Goal: Task Accomplishment & Management: Manage account settings

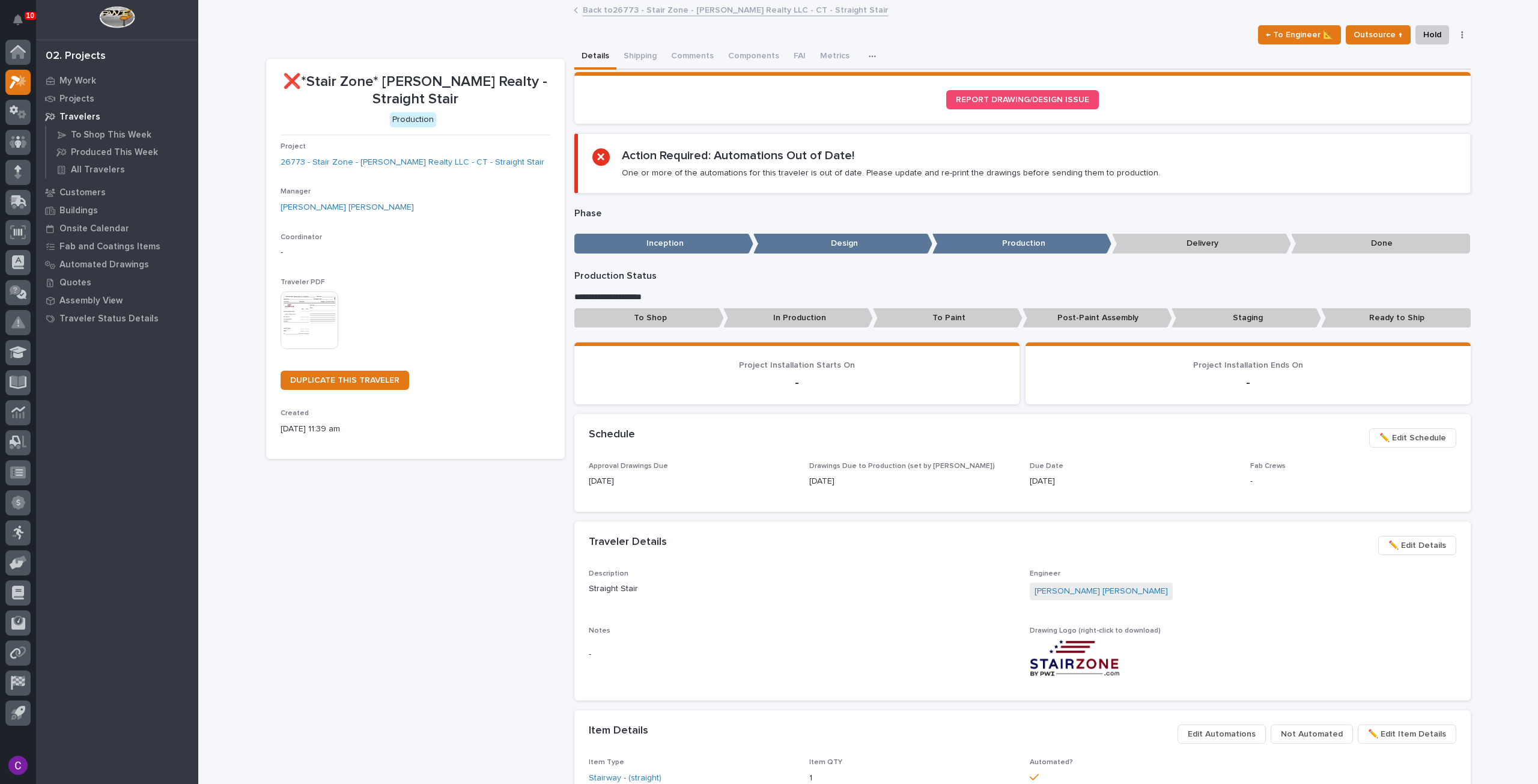
click at [677, 3] on link "Back to 26773 - Stair Zone - [PERSON_NAME] Realty LLC - CT - Straight Stair" at bounding box center [735, 9] width 306 height 13
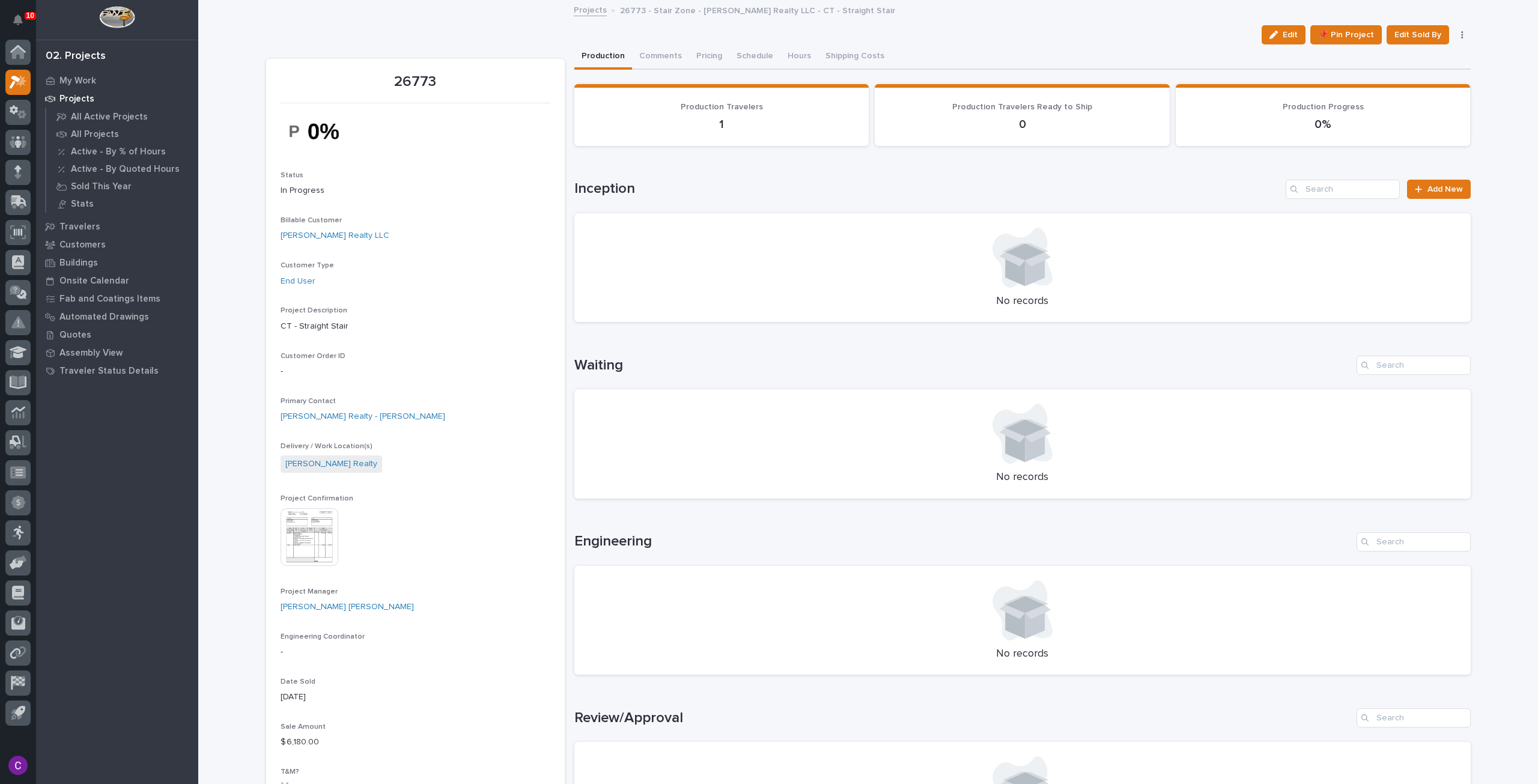
click at [419, 178] on p "Status" at bounding box center [415, 175] width 270 height 8
drag, startPoint x: 620, startPoint y: 364, endPoint x: 655, endPoint y: 353, distance: 36.7
click at [654, 354] on div "Loading... Saving… Waiting No records" at bounding box center [1023, 420] width 896 height 176
click at [655, 350] on div "Loading... Saving… Waiting No records" at bounding box center [1023, 420] width 896 height 176
drag, startPoint x: 523, startPoint y: 113, endPoint x: 566, endPoint y: 167, distance: 69.0
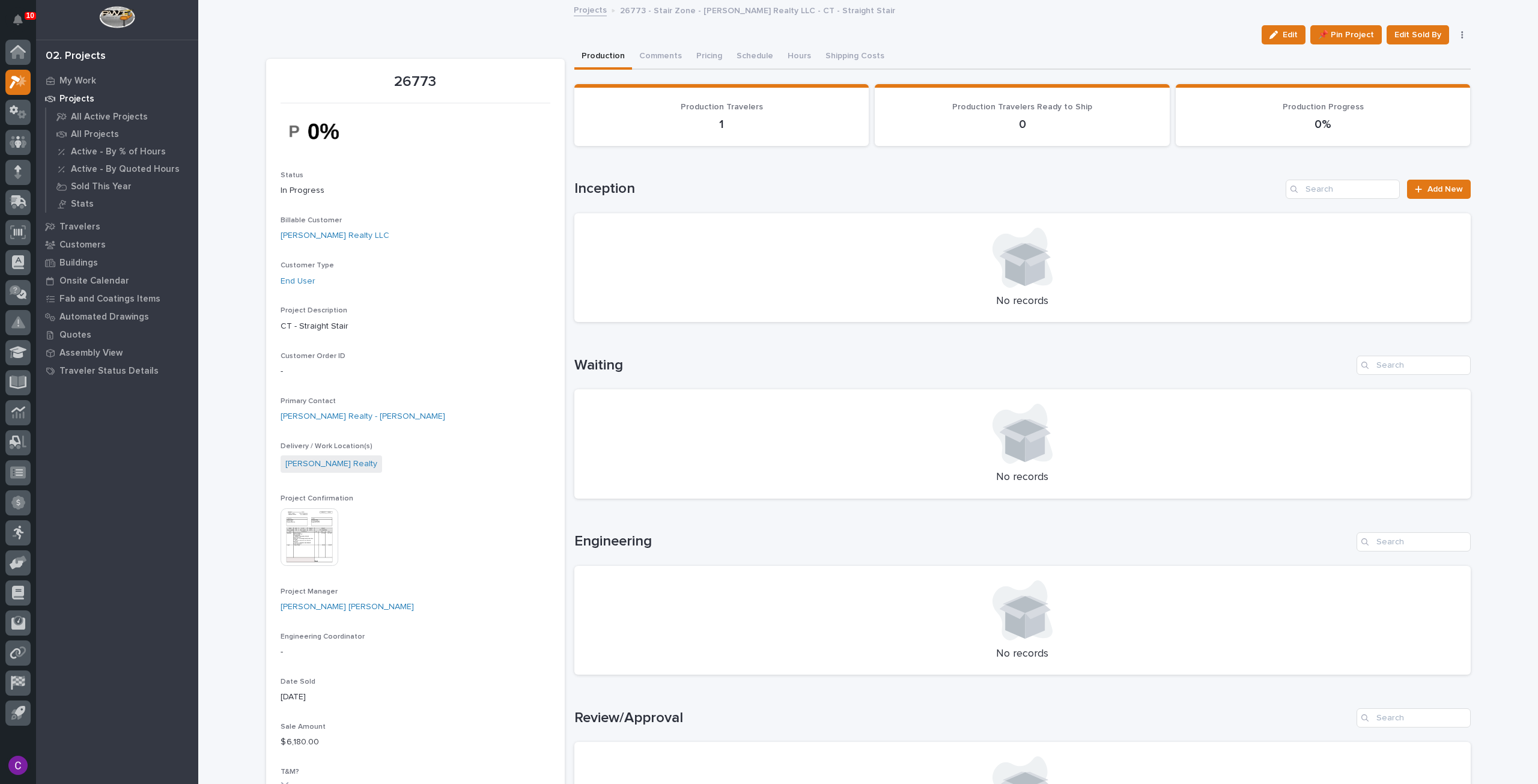
drag, startPoint x: 490, startPoint y: 125, endPoint x: 423, endPoint y: 128, distance: 67.1
click at [423, 128] on div at bounding box center [415, 131] width 270 height 41
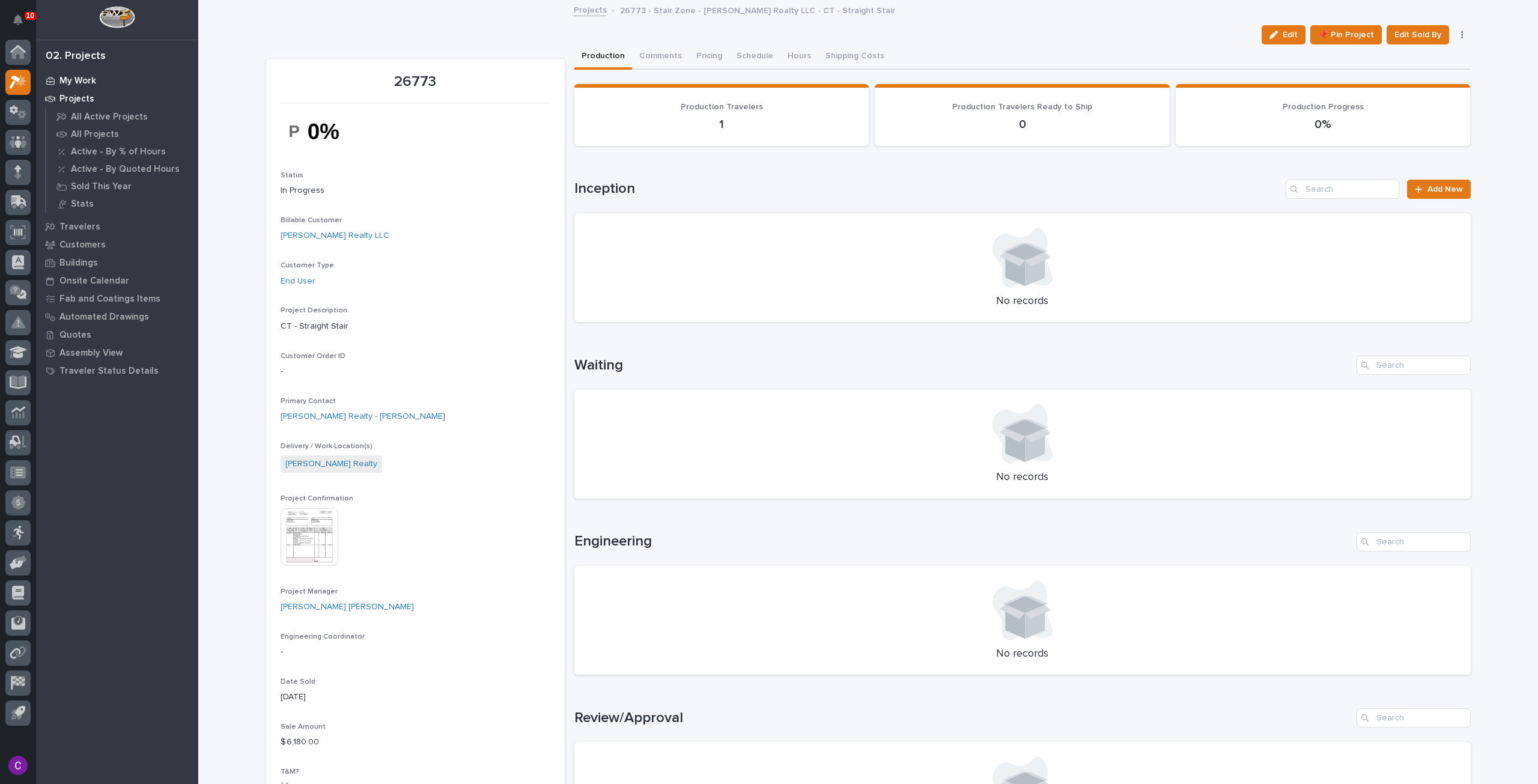
click at [69, 78] on p "My Work" at bounding box center [78, 81] width 37 height 10
